Goal: Register for event/course

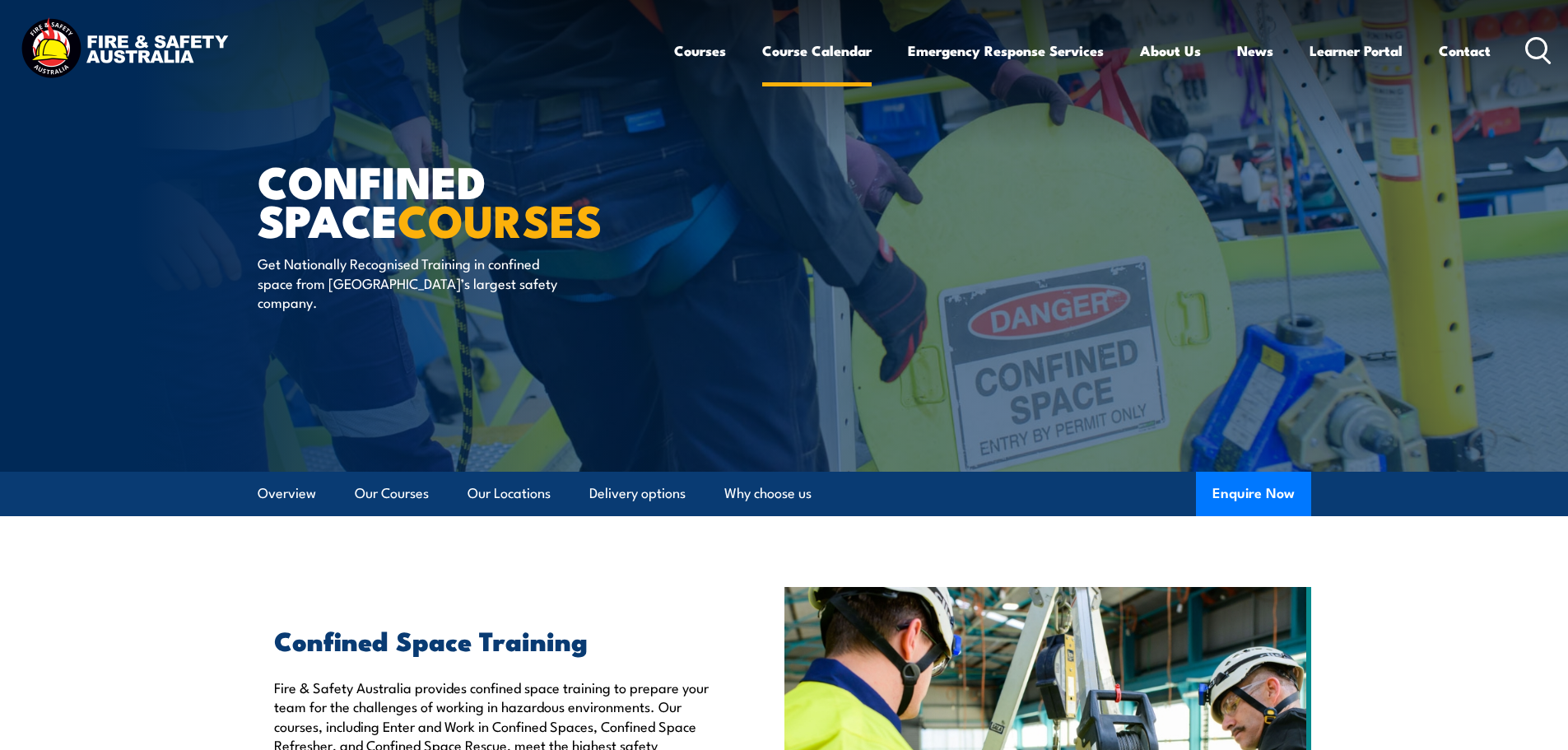
click at [820, 54] on link "Course Calendar" at bounding box center [817, 50] width 109 height 43
click at [828, 45] on link "Course Calendar" at bounding box center [817, 50] width 109 height 43
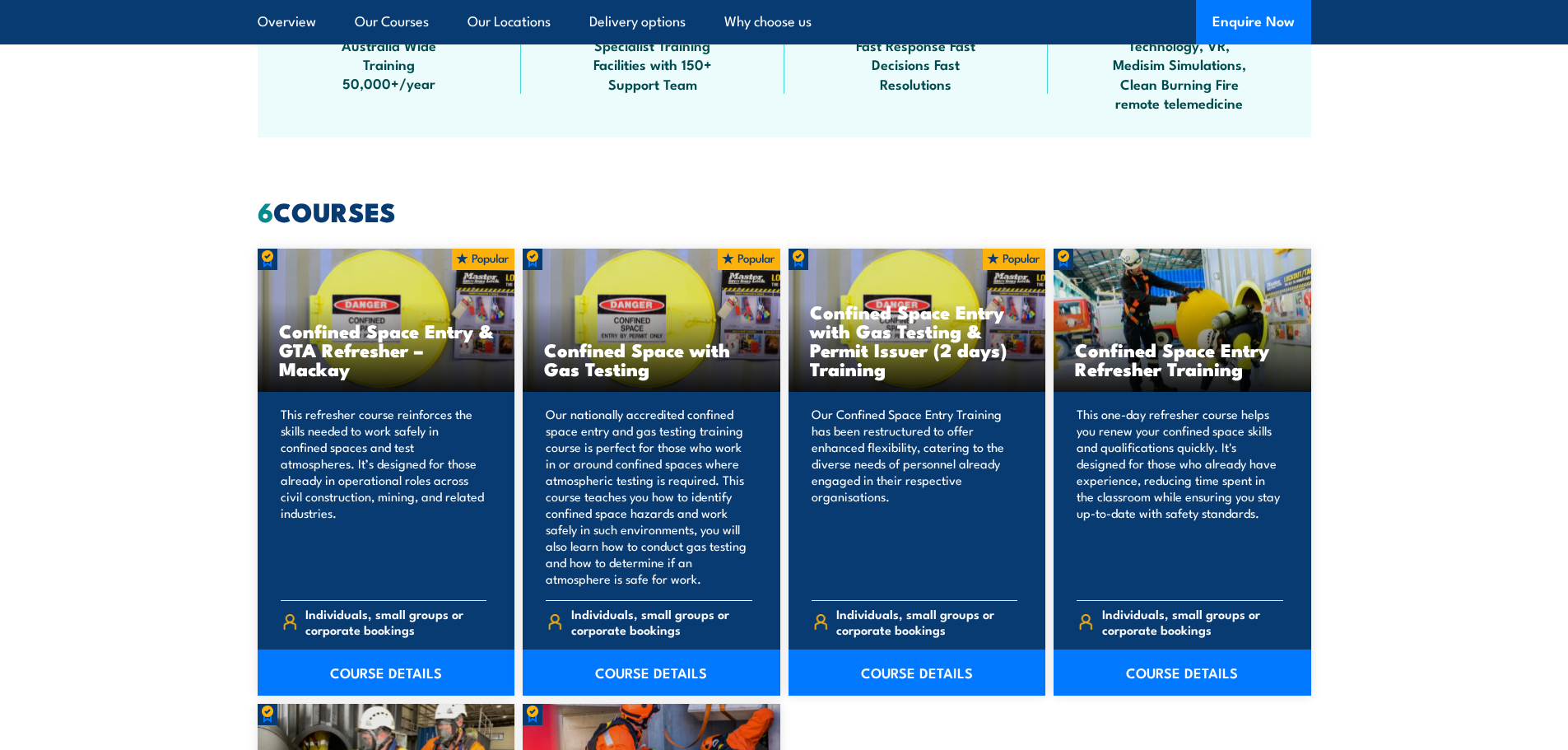
scroll to position [1153, 0]
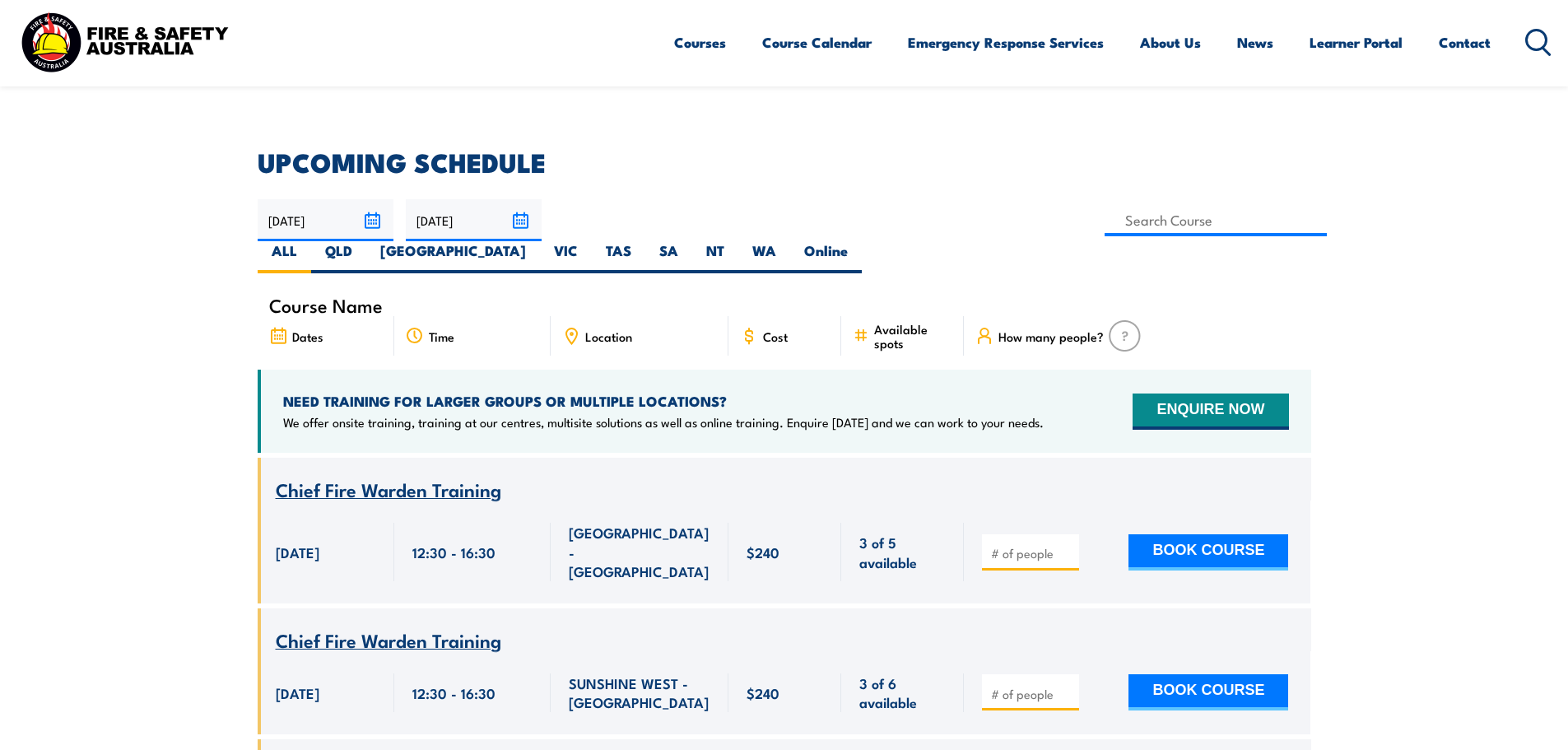
scroll to position [412, 0]
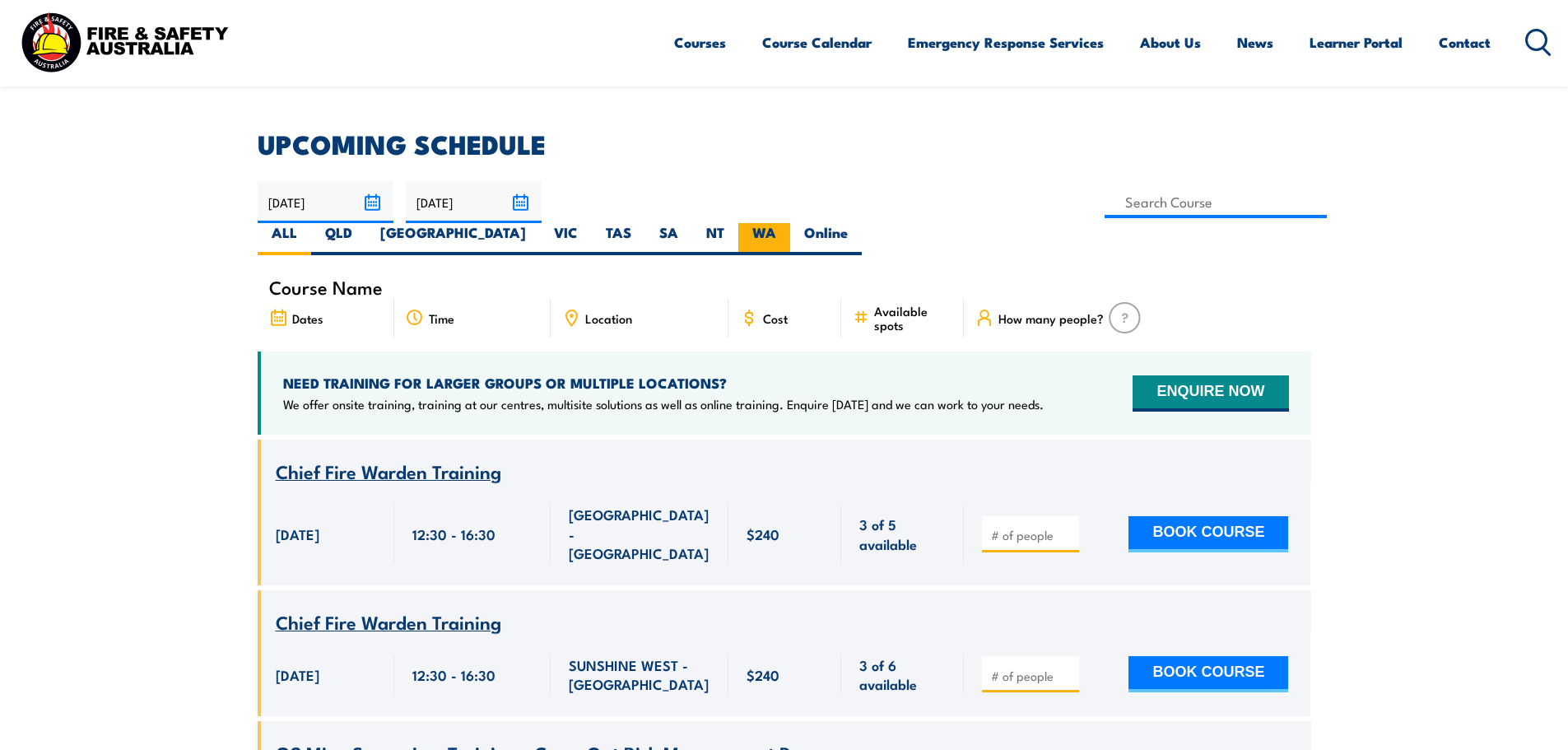
click at [790, 224] on label "WA" at bounding box center [764, 239] width 52 height 33
click at [787, 224] on input "WA" at bounding box center [781, 229] width 11 height 11
radio input "true"
click at [1105, 194] on input at bounding box center [1216, 202] width 224 height 33
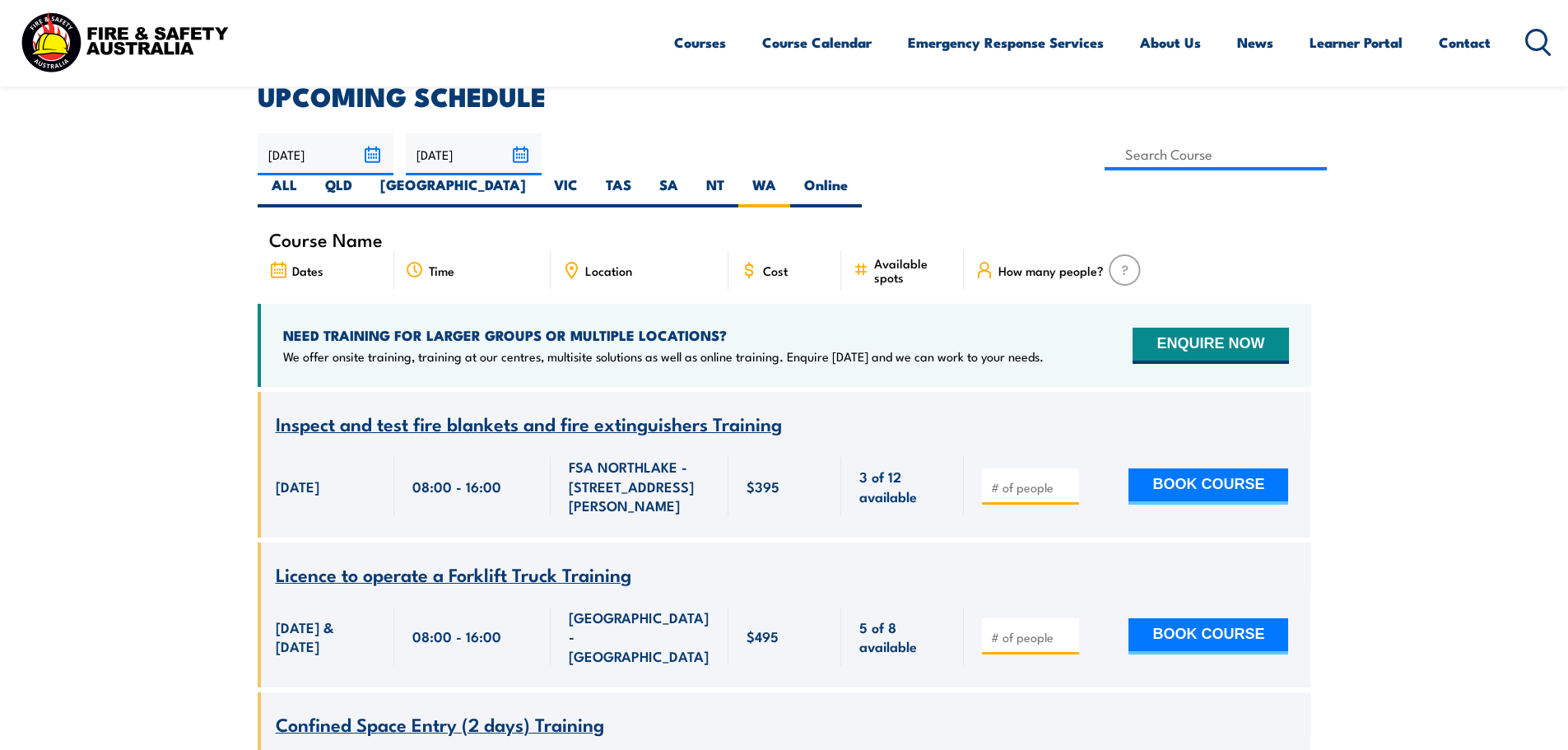
scroll to position [378, 0]
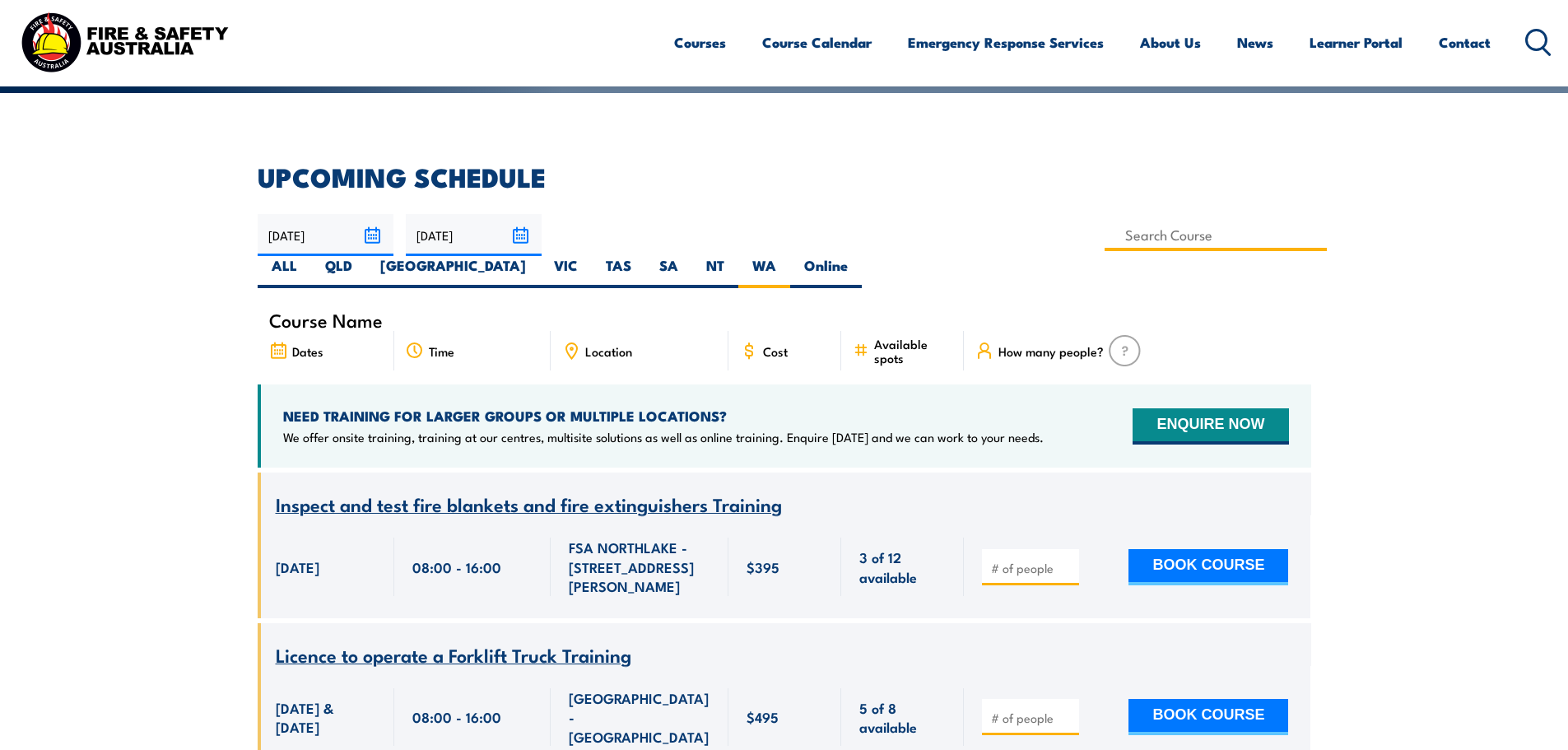
drag, startPoint x: 644, startPoint y: 234, endPoint x: 637, endPoint y: 239, distance: 8.6
click at [1105, 234] on input at bounding box center [1216, 235] width 224 height 33
type input "Confined Space with Gas Testing"
click at [790, 256] on label "WA" at bounding box center [764, 272] width 52 height 33
click at [787, 256] on input "WA" at bounding box center [781, 261] width 11 height 11
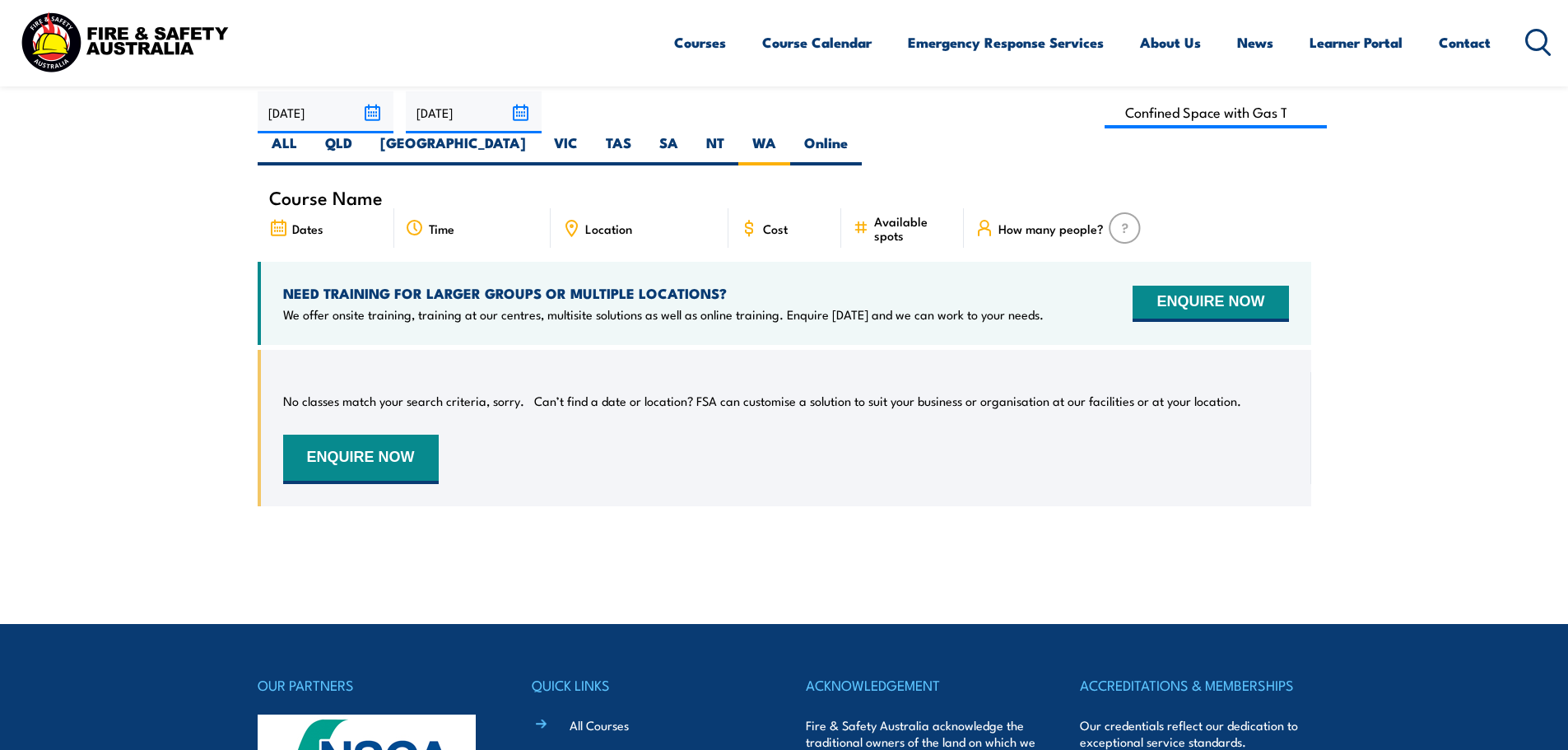
scroll to position [461, 0]
